Goal: Task Accomplishment & Management: Use online tool/utility

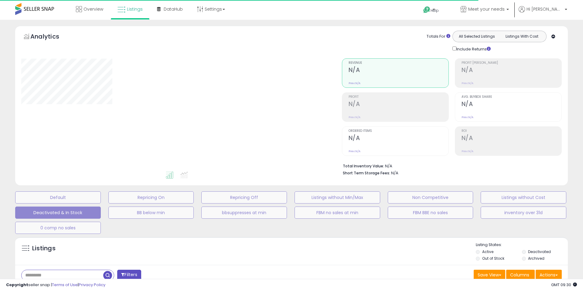
type input "**********"
click at [153, 253] on div "Listings" at bounding box center [289, 252] width 548 height 21
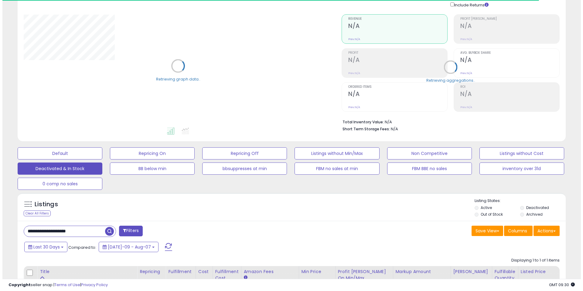
scroll to position [46, 0]
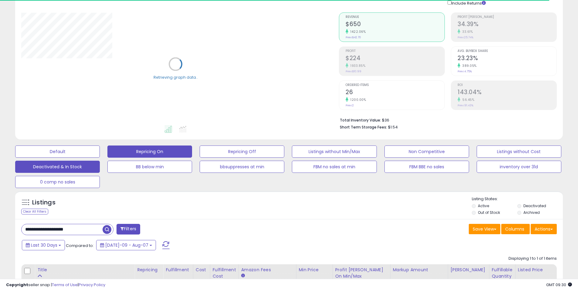
click at [159, 151] on button "Repricing On" at bounding box center [149, 151] width 85 height 12
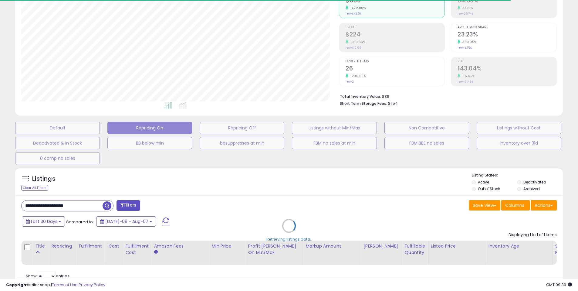
scroll to position [71, 0]
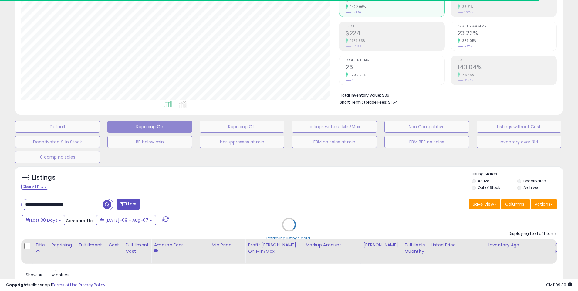
click at [161, 178] on div "Retrieving listings data.." at bounding box center [289, 229] width 557 height 132
click at [202, 171] on div "Retrieving listings data.." at bounding box center [289, 229] width 557 height 132
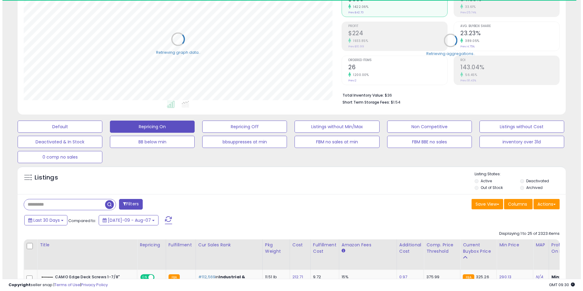
scroll to position [124, 318]
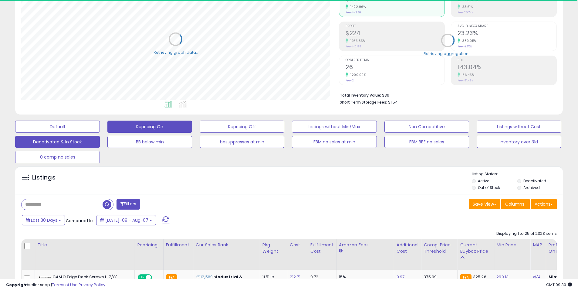
click at [51, 145] on button "Deactivated & In Stock" at bounding box center [57, 142] width 85 height 12
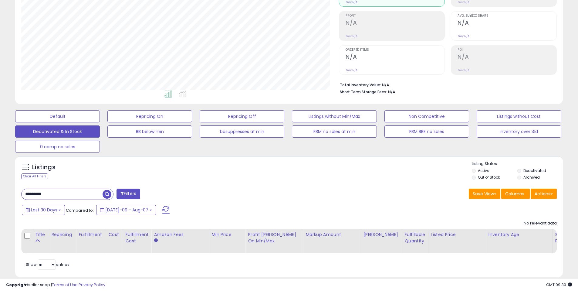
scroll to position [82, 0]
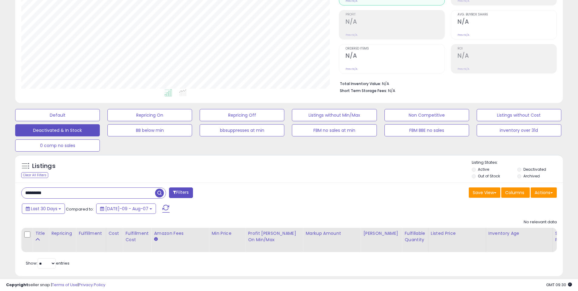
click at [59, 194] on input "*********" at bounding box center [89, 193] width 134 height 11
paste input "text"
type input "******"
click at [158, 192] on span "button" at bounding box center [159, 193] width 9 height 9
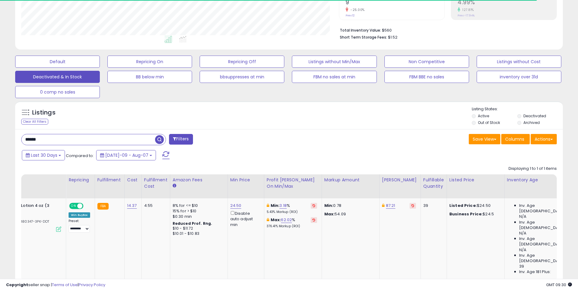
scroll to position [0, 0]
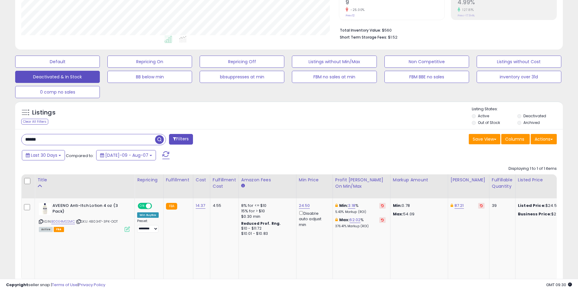
click at [285, 142] on div "****** Filters" at bounding box center [153, 140] width 273 height 12
click at [142, 59] on button "Repricing On" at bounding box center [149, 62] width 85 height 12
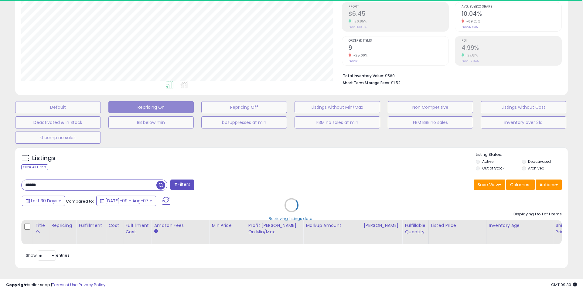
click at [454, 144] on div "Retrieving listings data.." at bounding box center [292, 210] width 562 height 132
click at [509, 135] on div "Default Repricing On Repricing Off Listings without Min/Max Non Competitive Lis…" at bounding box center [292, 121] width 568 height 46
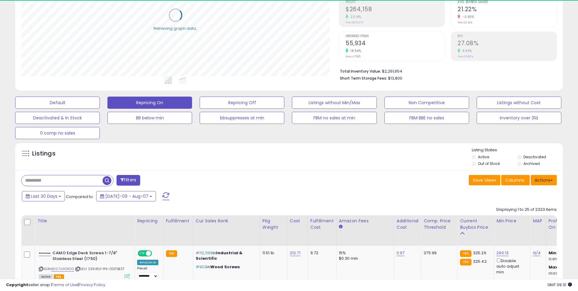
click at [552, 182] on button "Actions" at bounding box center [544, 180] width 26 height 10
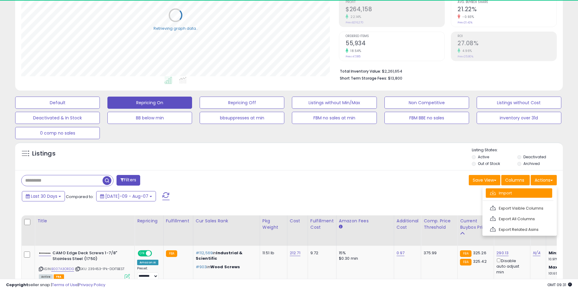
click at [518, 192] on link "Import" at bounding box center [519, 192] width 66 height 9
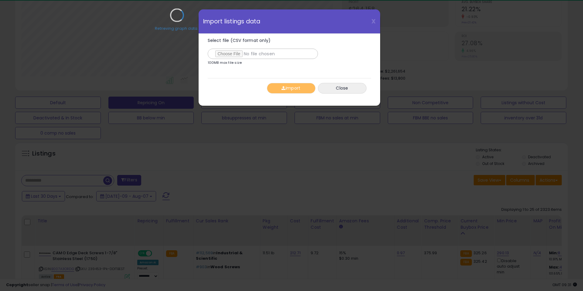
click at [221, 51] on div "Retrieving graph data.." at bounding box center [177, 20] width 321 height 124
click at [226, 53] on div "Retrieving graph data.." at bounding box center [177, 20] width 321 height 124
click at [275, 72] on div "Retrieving graph data.." at bounding box center [177, 20] width 321 height 124
click at [229, 54] on div "Retrieving graph data.." at bounding box center [177, 20] width 321 height 124
click at [232, 53] on input "Select file (CSV format only)" at bounding box center [263, 54] width 110 height 10
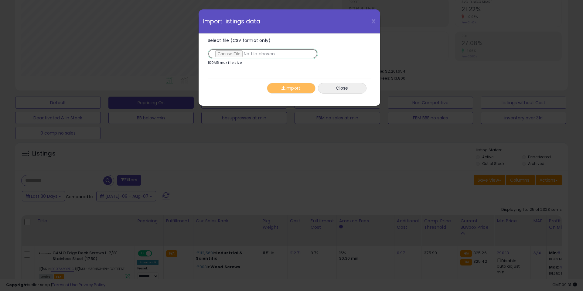
type input "**********"
click at [299, 92] on button "Import" at bounding box center [291, 88] width 49 height 11
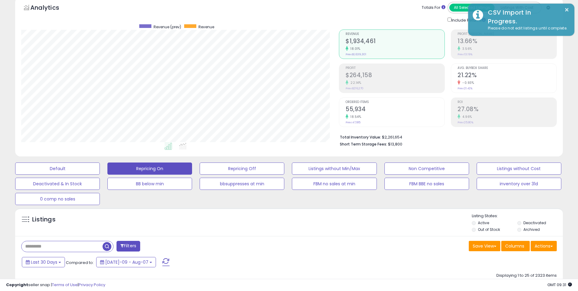
scroll to position [63, 0]
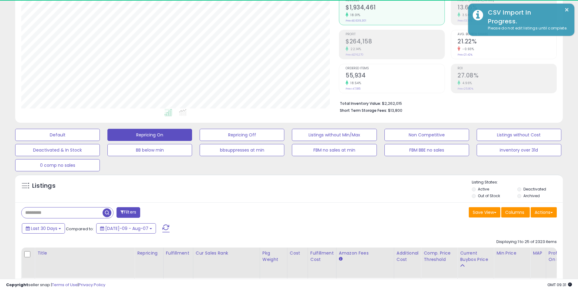
scroll to position [124, 318]
